Goal: Transaction & Acquisition: Obtain resource

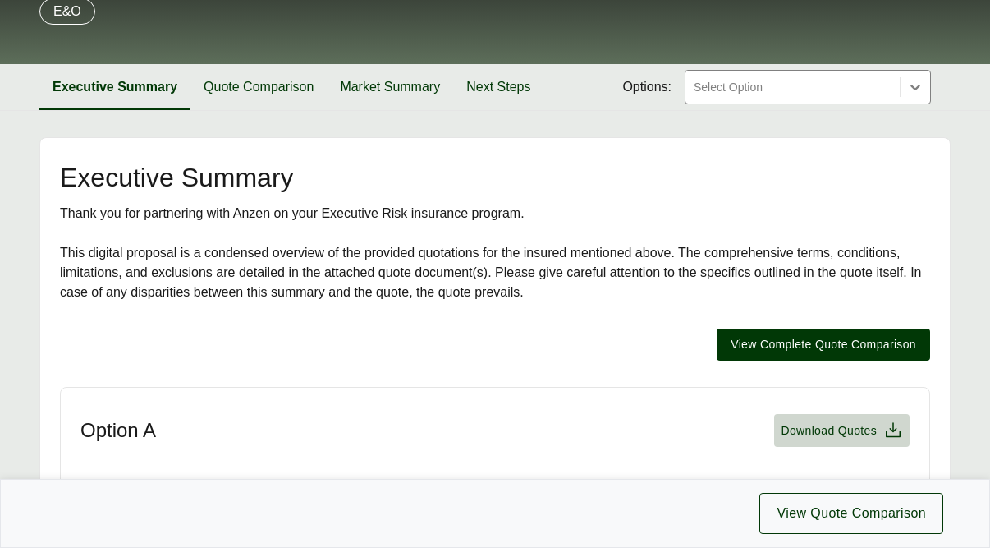
scroll to position [164, 0]
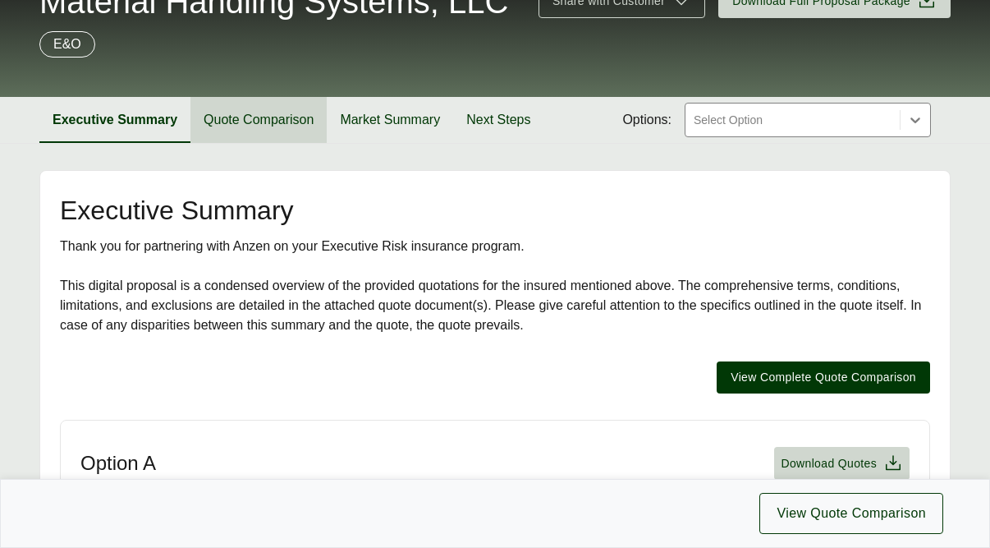
click at [283, 124] on button "Quote Comparison" at bounding box center [258, 120] width 136 height 46
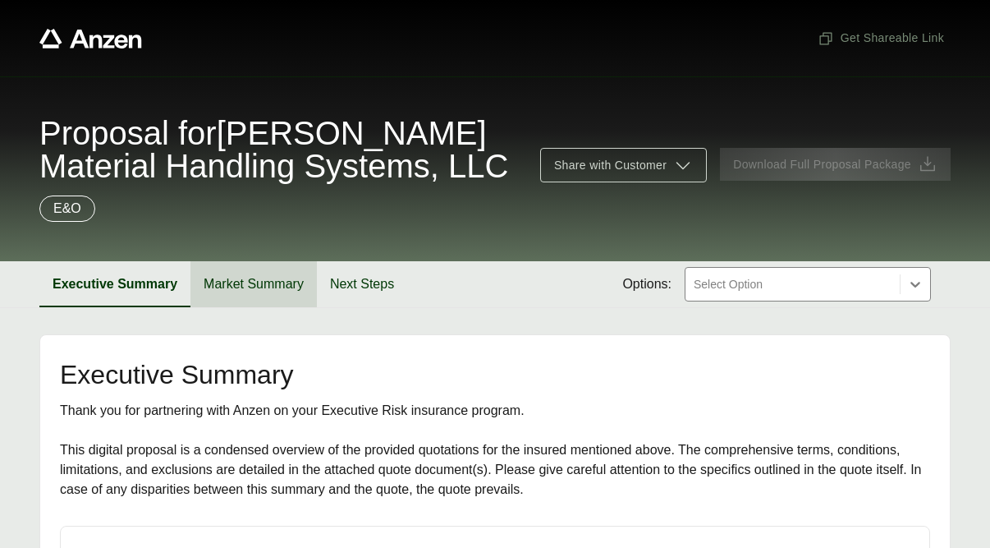
click at [273, 286] on button "Market Summary" at bounding box center [253, 284] width 126 height 46
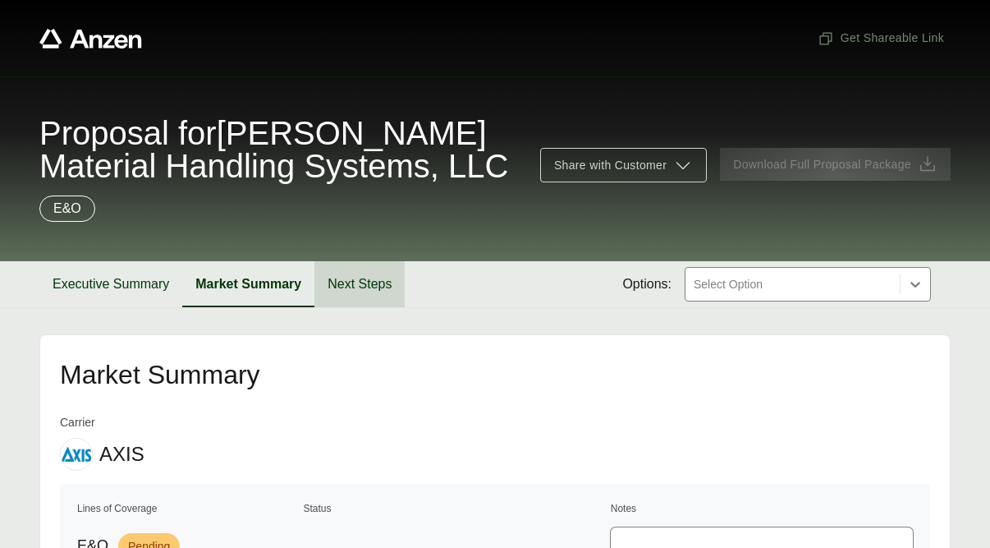
click at [364, 282] on button "Next Steps" at bounding box center [359, 284] width 90 height 46
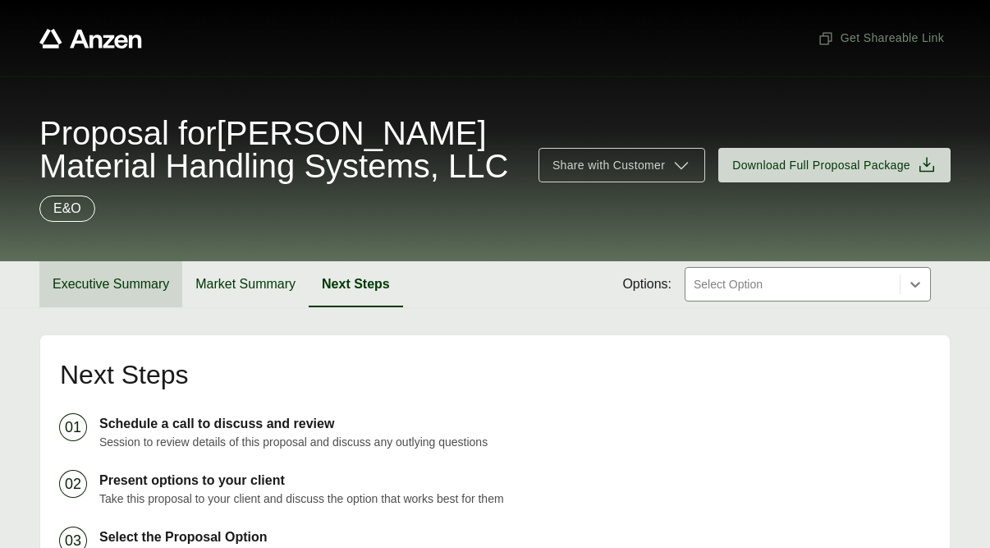
click at [140, 288] on button "Executive Summary" at bounding box center [110, 284] width 143 height 46
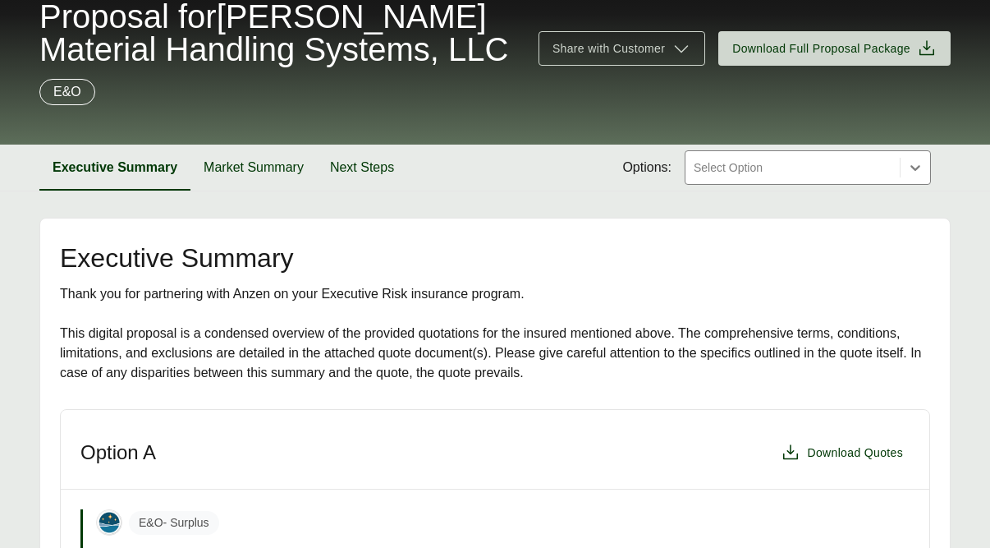
scroll to position [87, 0]
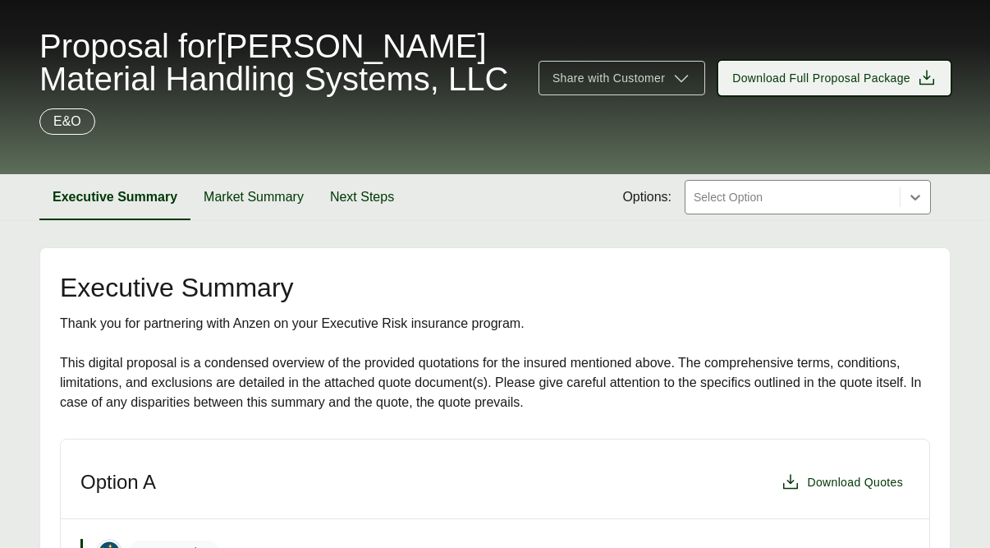
click at [836, 74] on span "Download Full Proposal Package" at bounding box center [821, 78] width 178 height 17
